Goal: Task Accomplishment & Management: Manage account settings

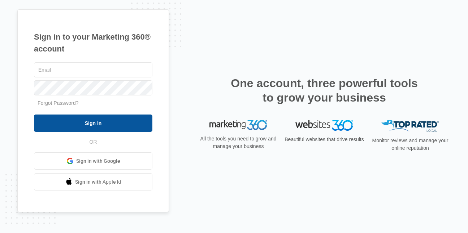
type input "[EMAIL_ADDRESS][DOMAIN_NAME]"
click at [90, 126] on input "Sign In" at bounding box center [93, 123] width 118 height 17
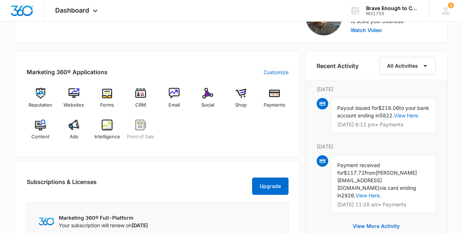
scroll to position [258, 0]
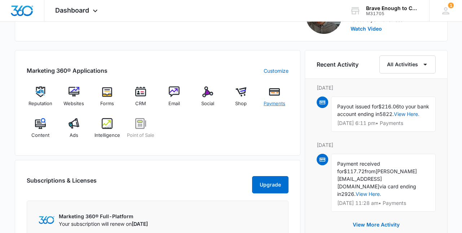
click at [274, 95] on img at bounding box center [274, 92] width 11 height 11
